Goal: Task Accomplishment & Management: Manage account settings

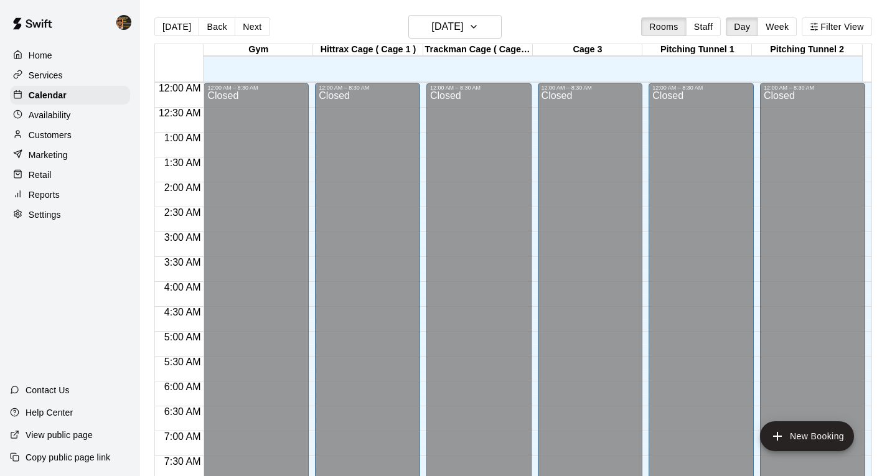
scroll to position [750, 0]
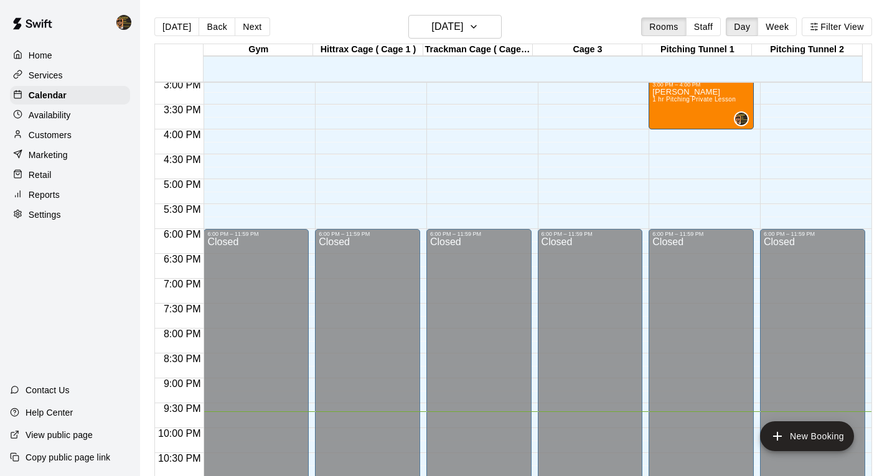
drag, startPoint x: 794, startPoint y: 248, endPoint x: 233, endPoint y: 17, distance: 606.5
click at [794, 248] on div "Closed" at bounding box center [813, 384] width 98 height 294
click at [265, 28] on button "Next" at bounding box center [252, 26] width 35 height 19
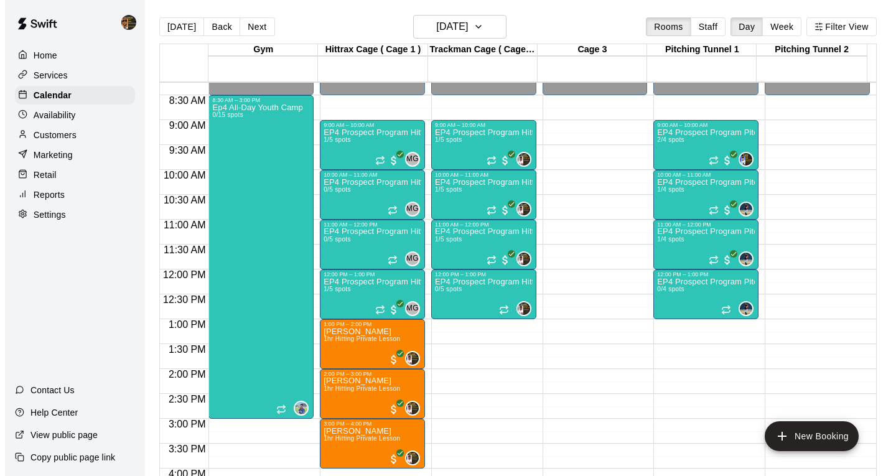
scroll to position [415, 0]
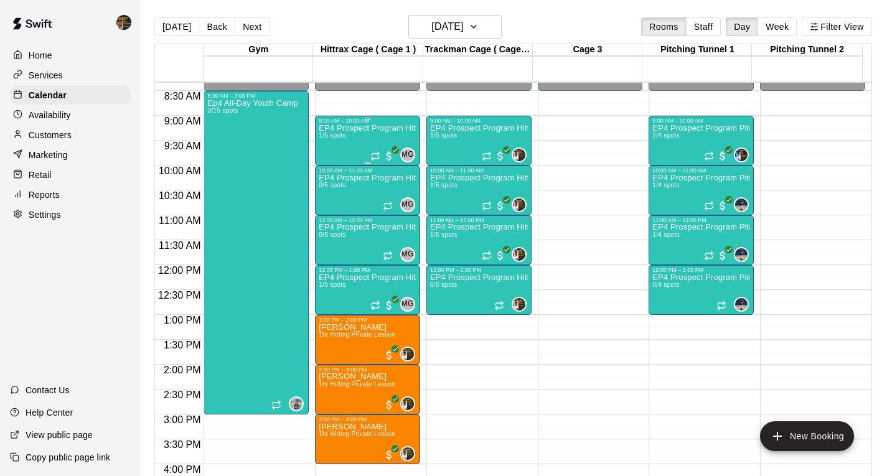
click at [366, 136] on div "EP4 Prospect Program Hitting ( 14u+ Slot ) 1/5 spots" at bounding box center [368, 362] width 98 height 476
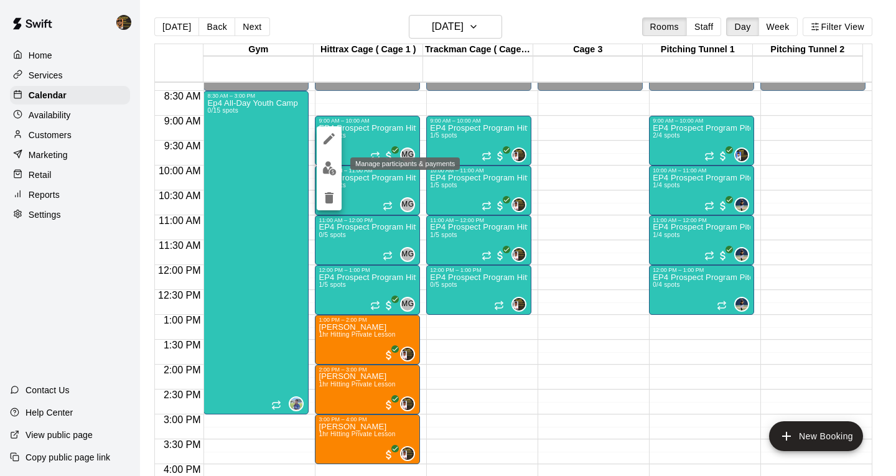
click at [335, 159] on button "edit" at bounding box center [329, 168] width 25 height 24
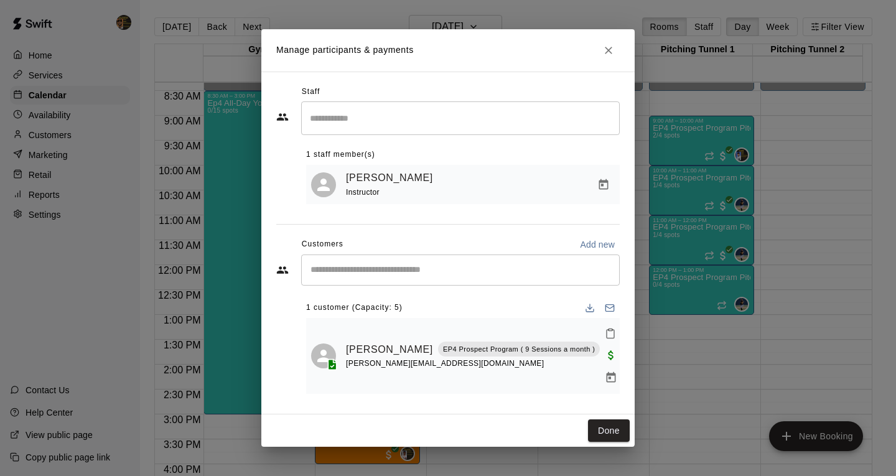
click at [362, 129] on input "Search staff" at bounding box center [460, 118] width 307 height 22
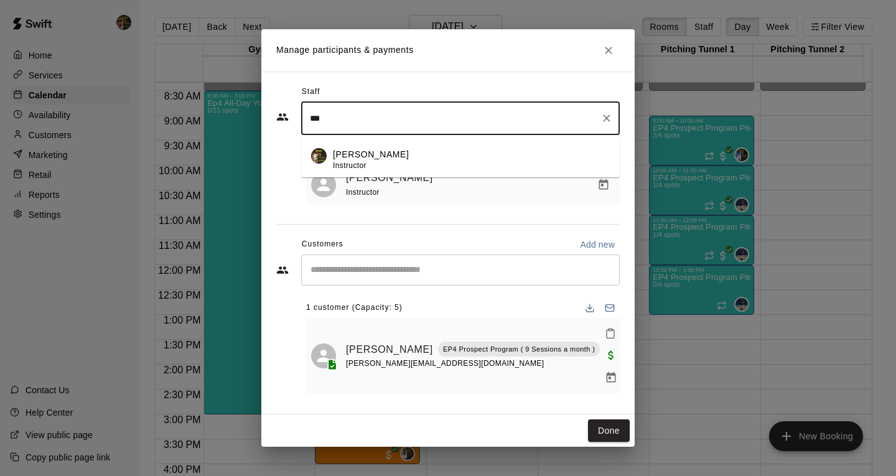
click at [364, 153] on li "[PERSON_NAME] Instructor" at bounding box center [460, 156] width 319 height 42
type input "***"
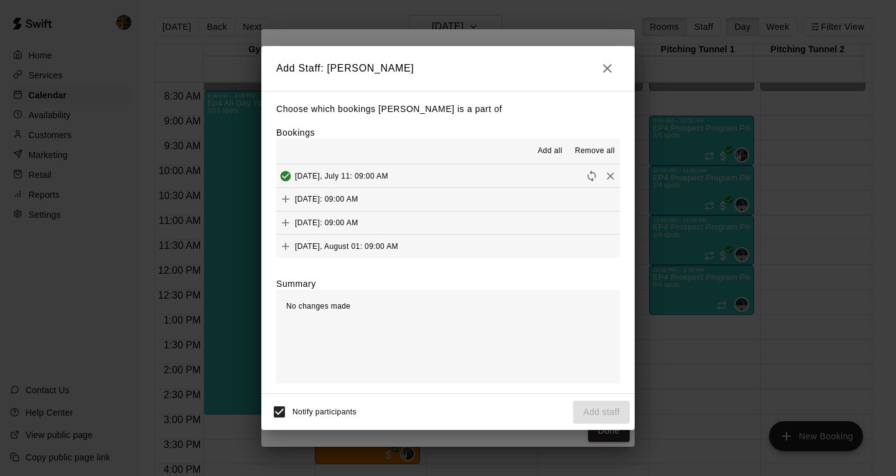
click at [301, 410] on span "Notify participants" at bounding box center [325, 412] width 64 height 9
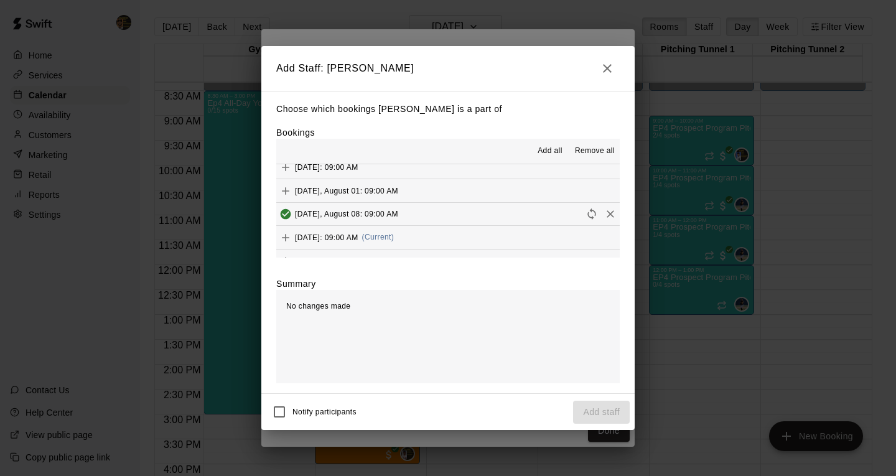
scroll to position [94, 0]
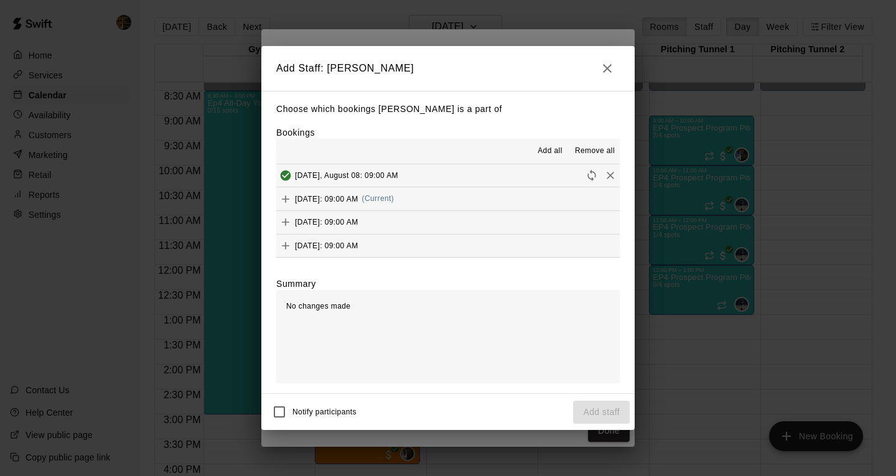
click at [446, 206] on button "[DATE]: 09:00 AM (Current)" at bounding box center [448, 198] width 344 height 23
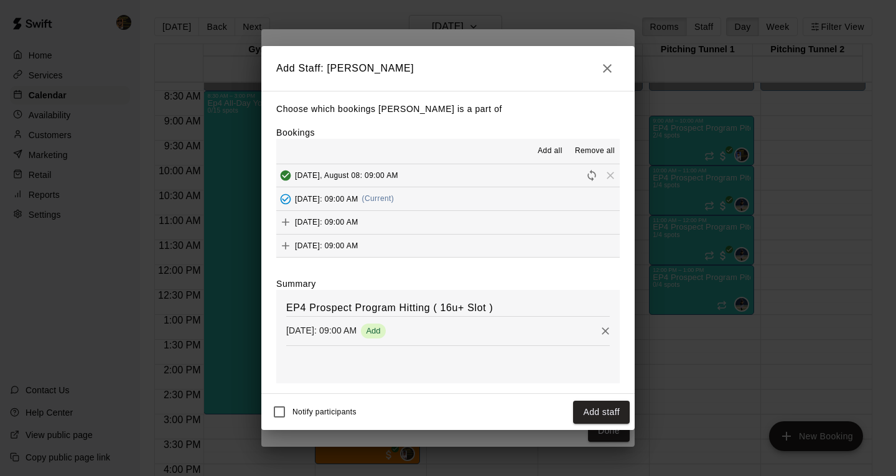
click at [582, 413] on button "Add staff" at bounding box center [601, 412] width 57 height 23
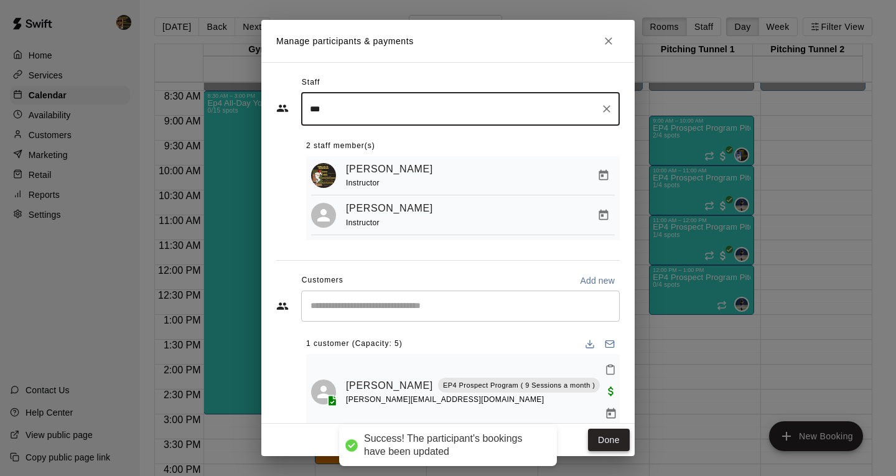
click at [627, 448] on button "Done" at bounding box center [609, 440] width 42 height 23
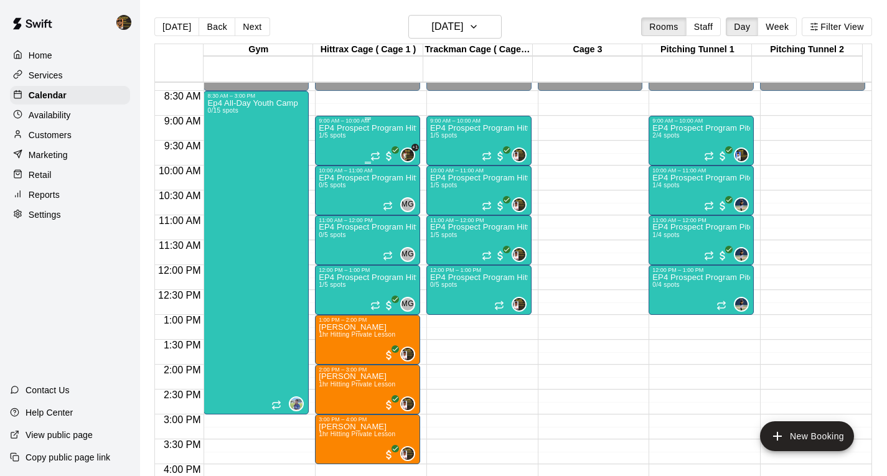
click at [352, 147] on div "EP4 Prospect Program Hitting ( 14u+ Slot ) 1/5 spots" at bounding box center [368, 362] width 98 height 476
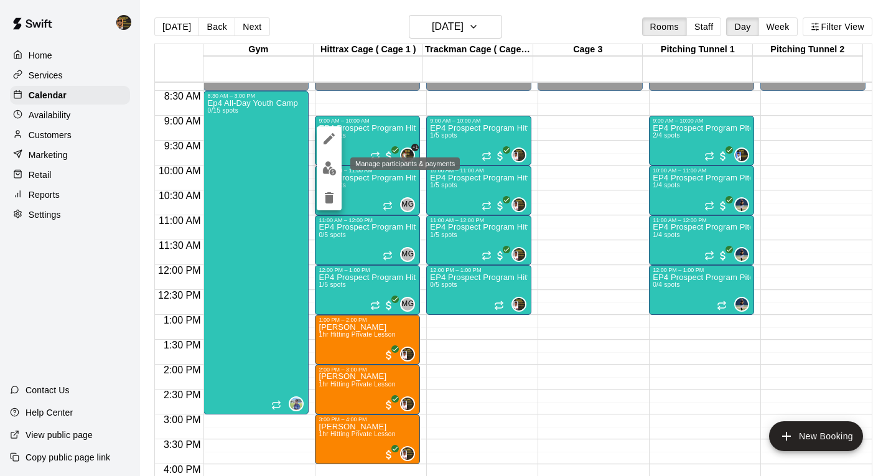
click at [329, 172] on img "edit" at bounding box center [329, 168] width 14 height 14
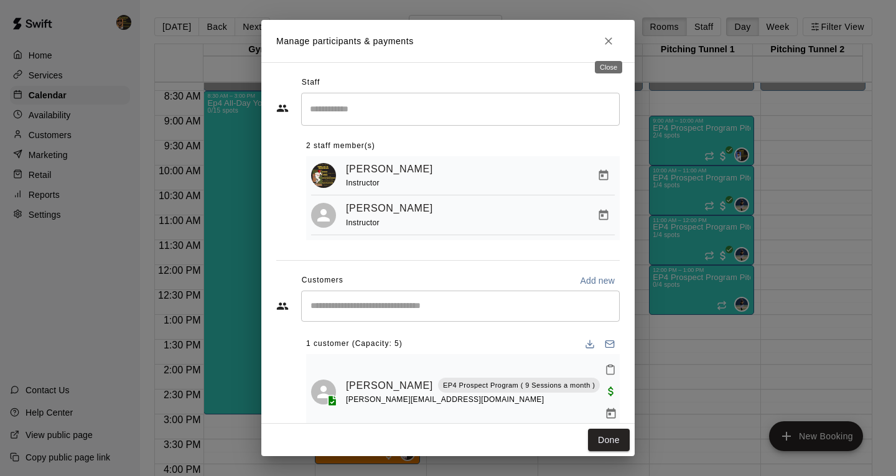
click at [614, 35] on icon "Close" at bounding box center [609, 41] width 12 height 12
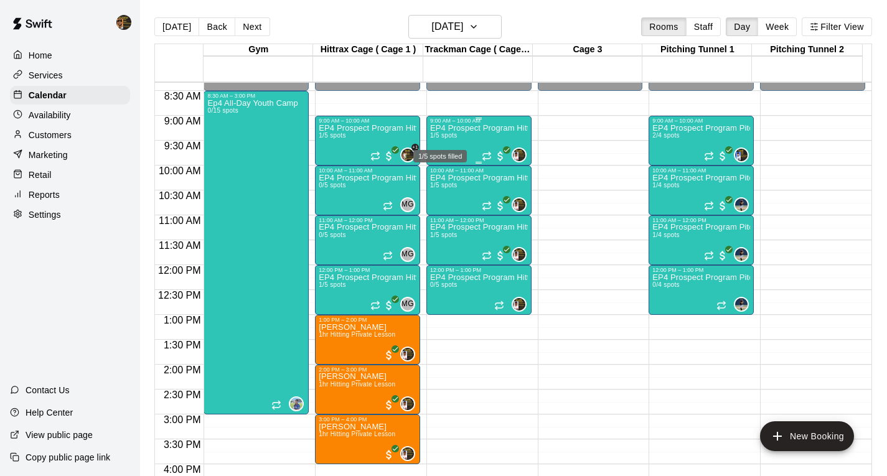
click at [444, 139] on span "1/5 spots" at bounding box center [443, 135] width 27 height 7
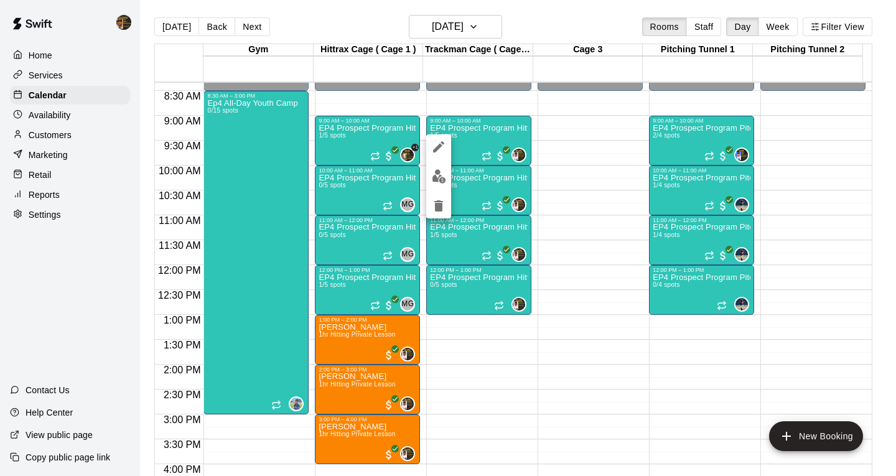
click at [428, 169] on div at bounding box center [438, 176] width 25 height 84
click at [444, 177] on img "edit" at bounding box center [439, 176] width 14 height 14
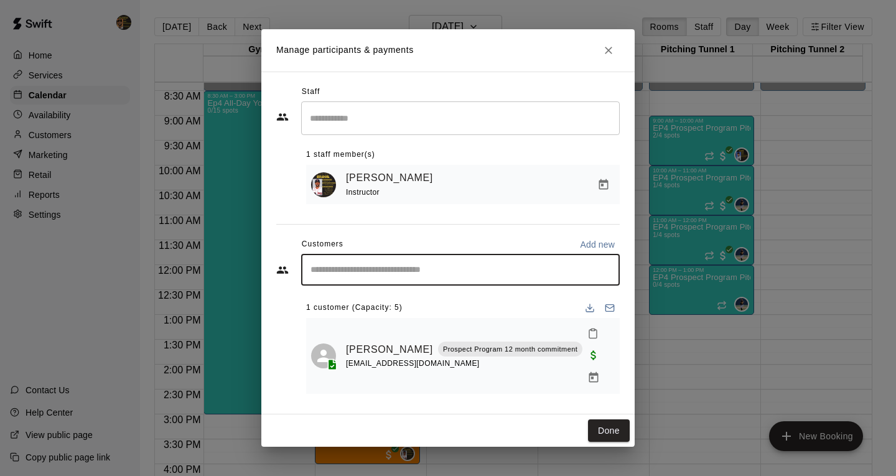
click at [416, 276] on input "Start typing to search customers..." at bounding box center [460, 270] width 307 height 12
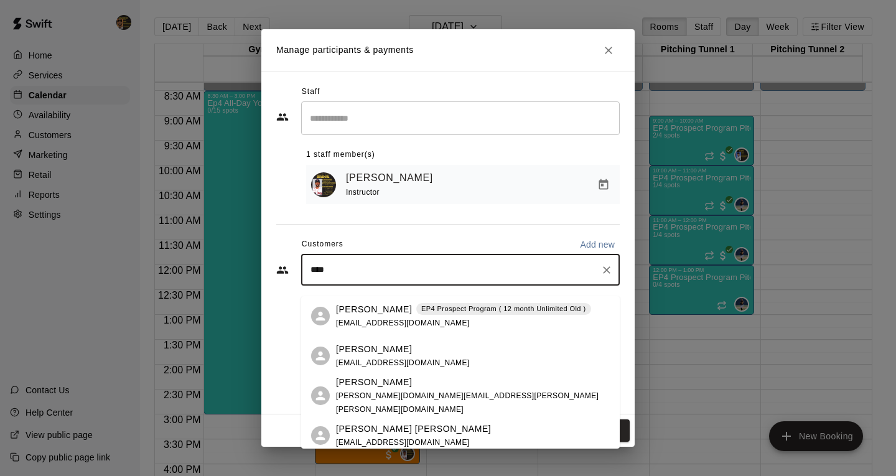
type input "*****"
click at [505, 321] on div "[PERSON_NAME] EP4 Prospect Program ( 12 month Unlimited Old ) [EMAIL_ADDRESS][D…" at bounding box center [463, 316] width 255 height 27
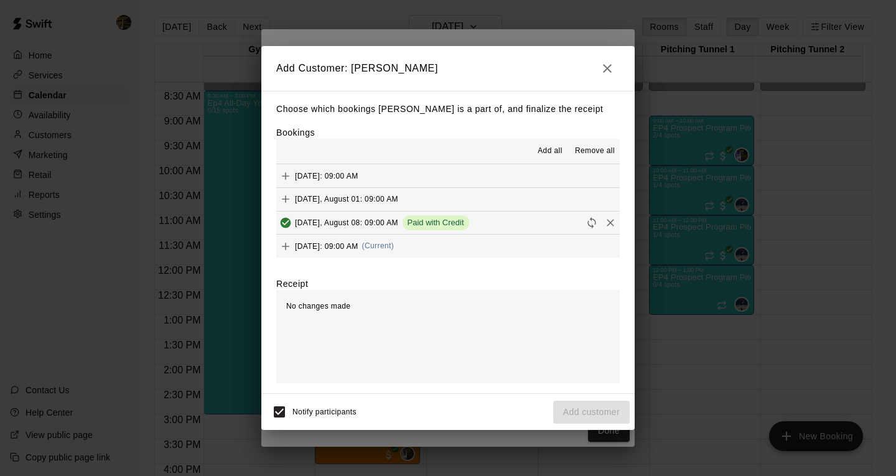
click at [500, 246] on button "[DATE]: 09:00 AM (Current)" at bounding box center [448, 246] width 344 height 23
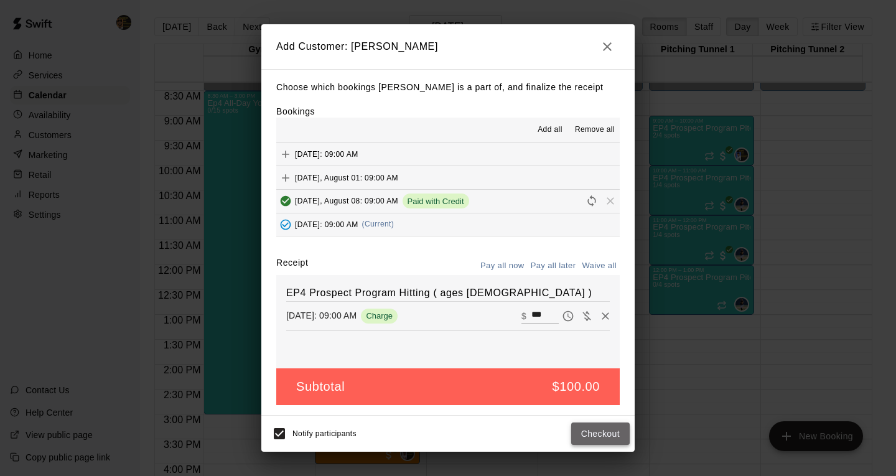
click at [586, 433] on button "Checkout" at bounding box center [600, 434] width 59 height 23
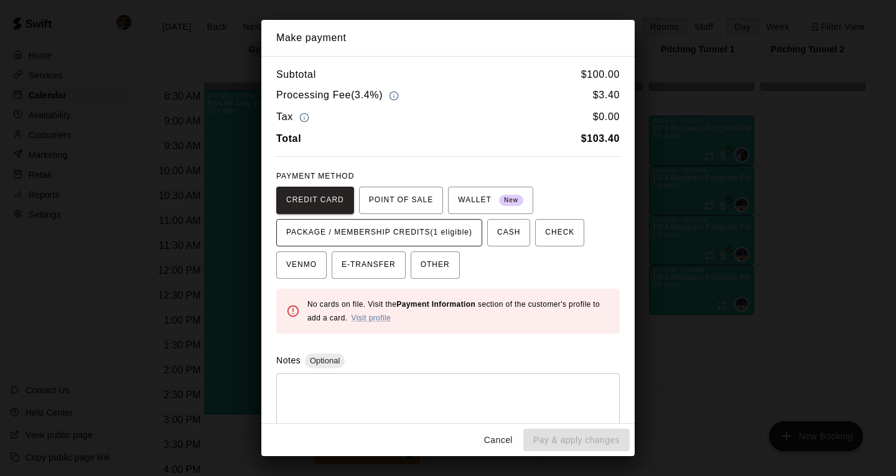
click at [461, 238] on span "PACKAGE / MEMBERSHIP CREDITS (1 eligible)" at bounding box center [379, 233] width 186 height 20
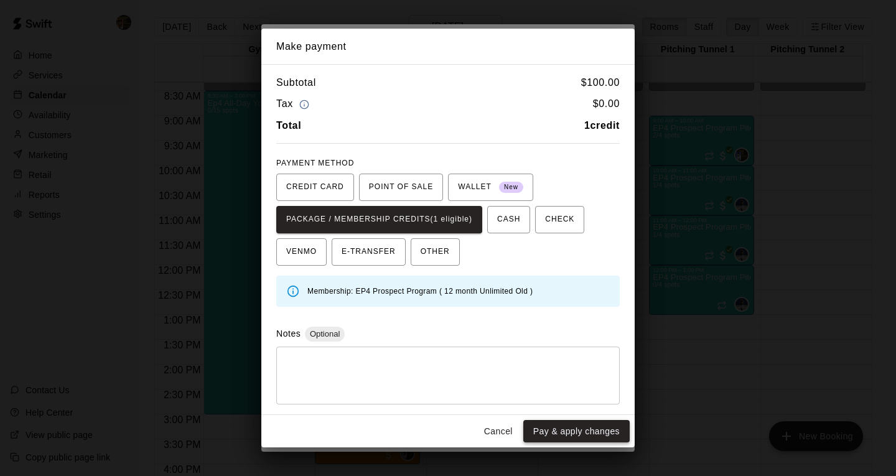
click at [587, 431] on button "Pay & apply changes" at bounding box center [576, 431] width 106 height 23
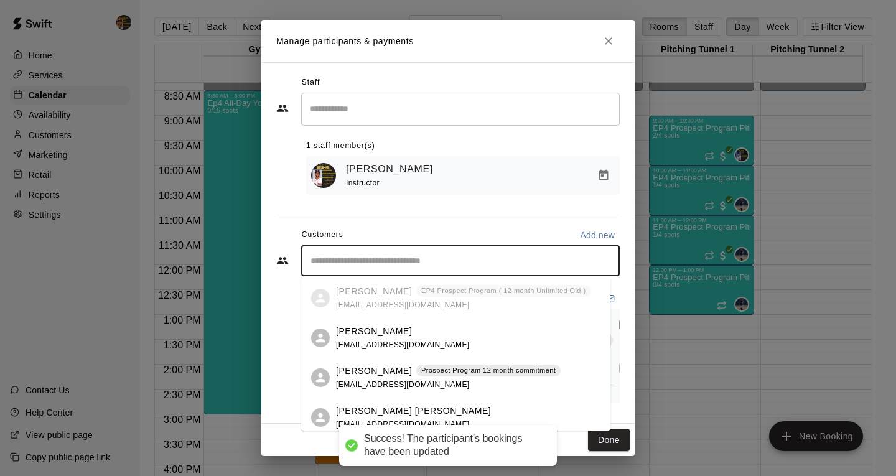
click at [489, 260] on input "Start typing to search customers..." at bounding box center [460, 261] width 307 height 12
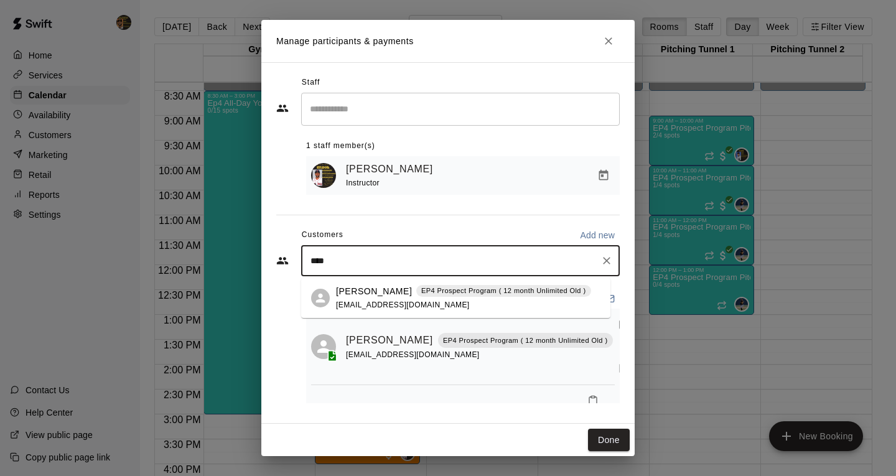
type input "*****"
click at [470, 311] on div "[PERSON_NAME] EP4 Prospect Program ( 12 month Unlimited Old ) [EMAIL_ADDRESS][D…" at bounding box center [463, 298] width 255 height 27
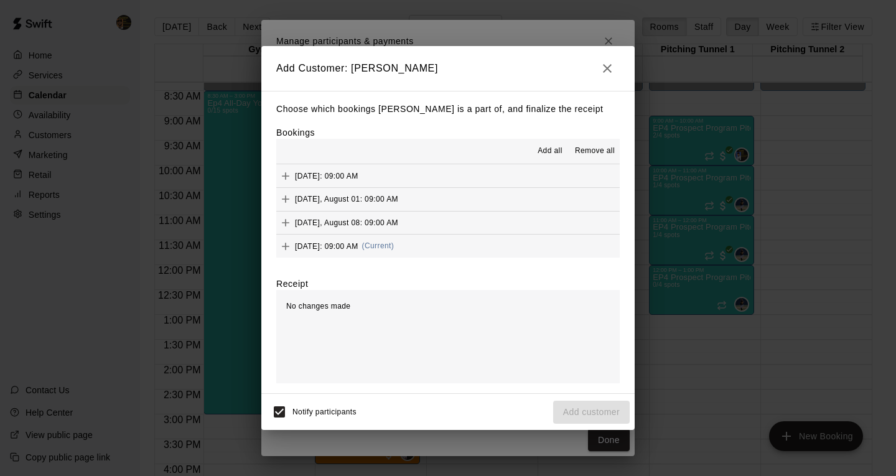
click at [466, 245] on button "[DATE]: 09:00 AM (Current)" at bounding box center [448, 246] width 344 height 23
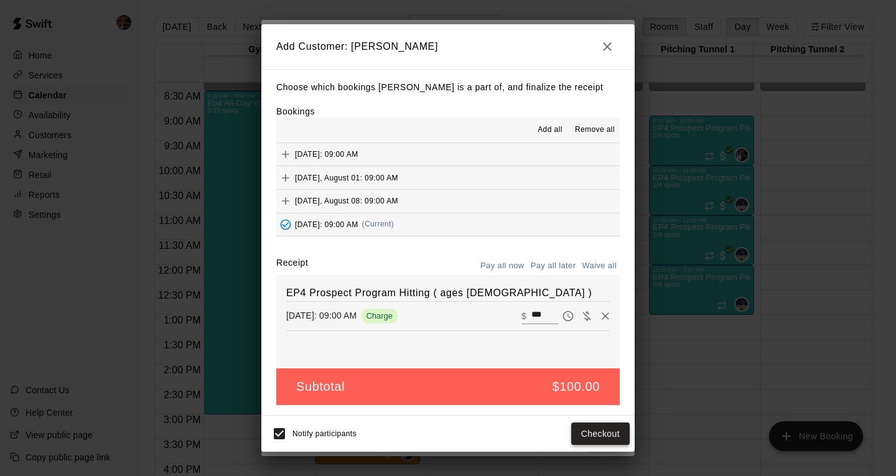
click at [619, 430] on button "Checkout" at bounding box center [600, 434] width 59 height 23
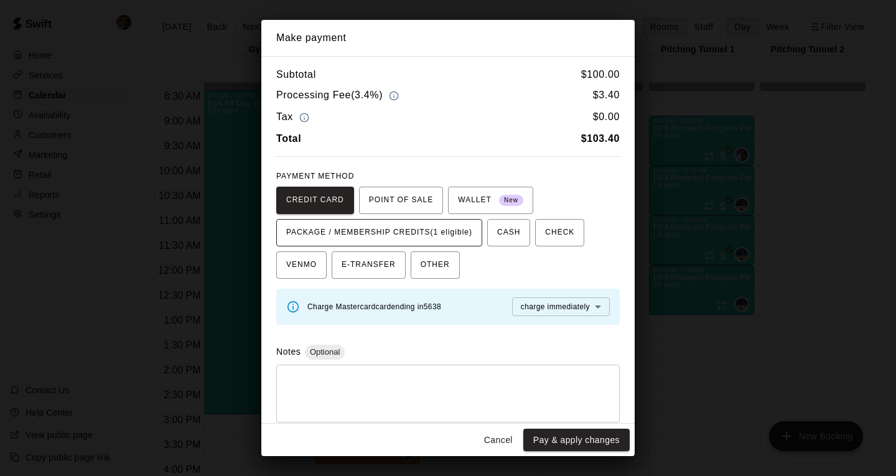
click at [476, 238] on button "PACKAGE / MEMBERSHIP CREDITS (1 eligible)" at bounding box center [379, 232] width 206 height 27
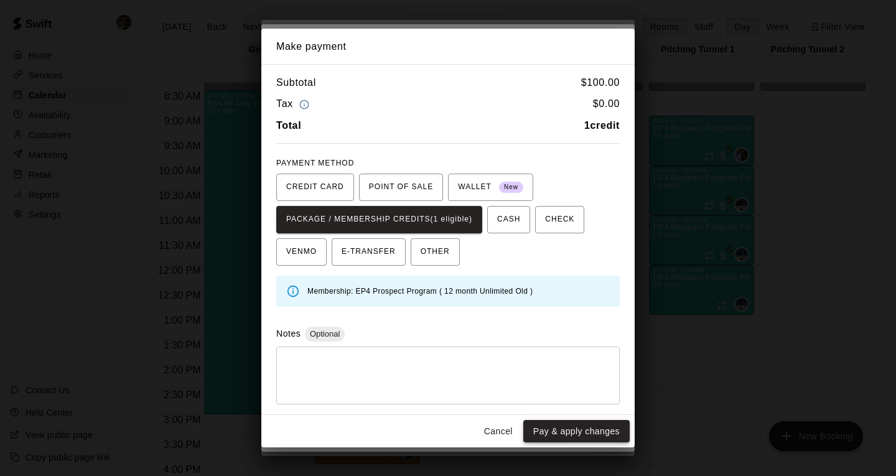
click at [583, 431] on button "Pay & apply changes" at bounding box center [576, 431] width 106 height 23
